Goal: Task Accomplishment & Management: Manage account settings

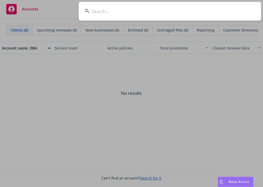
click at [194, 13] on input at bounding box center [170, 11] width 182 height 19
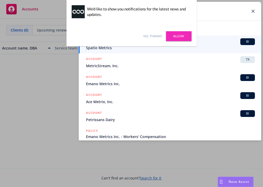
type input "metrics"
click at [252, 10] on icon at bounding box center [253, 11] width 3 height 3
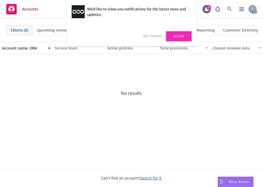
click at [153, 41] on div "No, thanks [PERSON_NAME]" at bounding box center [131, 36] width 130 height 20
click at [154, 39] on div "No, thanks [PERSON_NAME]" at bounding box center [131, 36] width 130 height 20
click at [156, 37] on link "No, thanks" at bounding box center [153, 36] width 19 height 5
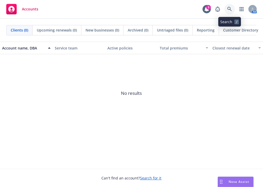
click at [227, 10] on link at bounding box center [229, 9] width 10 height 10
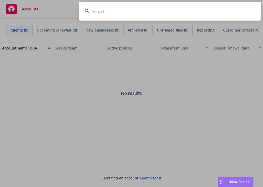
click at [164, 14] on input at bounding box center [170, 11] width 182 height 19
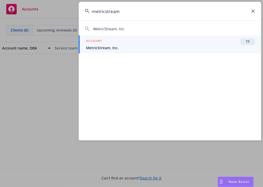
type input "metricstream"
click at [155, 45] on span "MetricStream, Inc." at bounding box center [170, 47] width 169 height 5
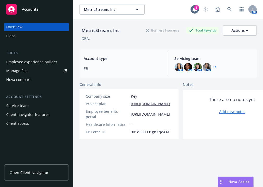
click at [31, 123] on div "Client access" at bounding box center [36, 123] width 60 height 8
